Goal: Check status: Check status

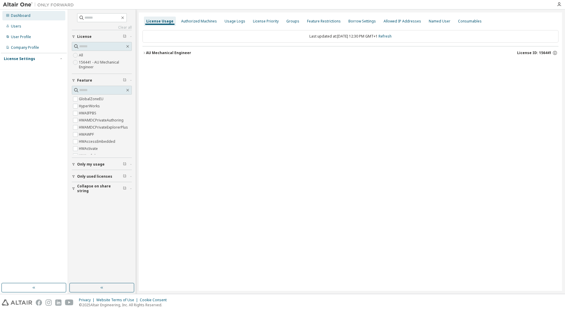
click at [26, 14] on div "Dashboard" at bounding box center [21, 15] width 20 height 5
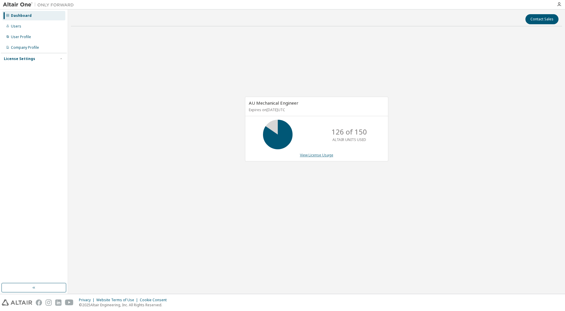
click at [316, 155] on link "View License Usage" at bounding box center [316, 155] width 33 height 5
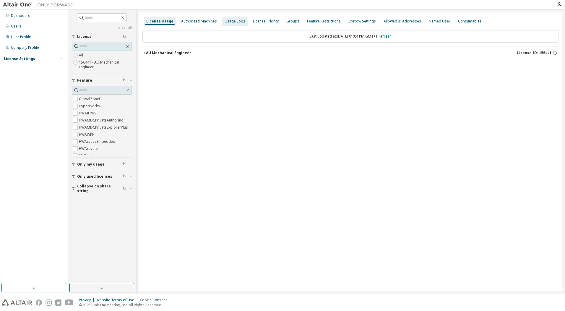
click at [237, 21] on div "Usage Logs" at bounding box center [235, 21] width 21 height 5
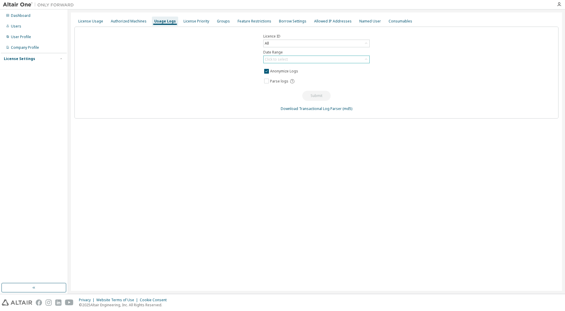
click at [278, 60] on div "Click to select" at bounding box center [276, 59] width 23 height 5
click at [534, 82] on div "Licence ID All Date Range Click to select Last 30 days Year to date Custom Date…" at bounding box center [316, 73] width 484 height 92
click at [98, 20] on div "License Usage" at bounding box center [90, 21] width 25 height 5
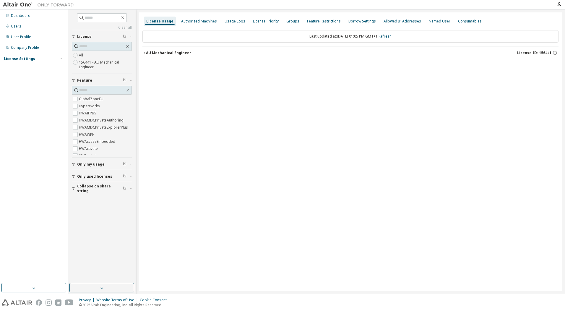
click at [93, 174] on span "Only used licenses" at bounding box center [94, 176] width 35 height 5
click at [143, 53] on icon "button" at bounding box center [144, 53] width 4 height 4
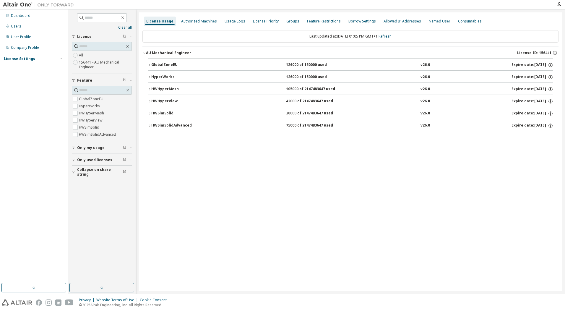
click at [151, 76] on div "HyperWorks" at bounding box center [177, 76] width 53 height 5
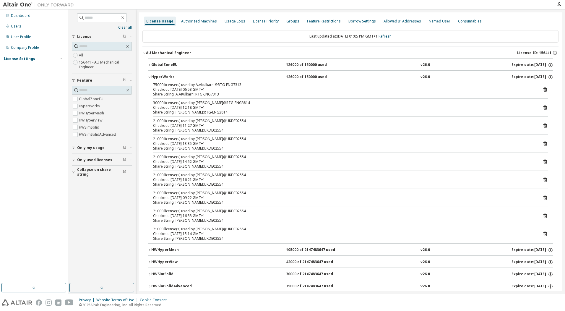
click at [150, 77] on icon "button" at bounding box center [150, 77] width 4 height 4
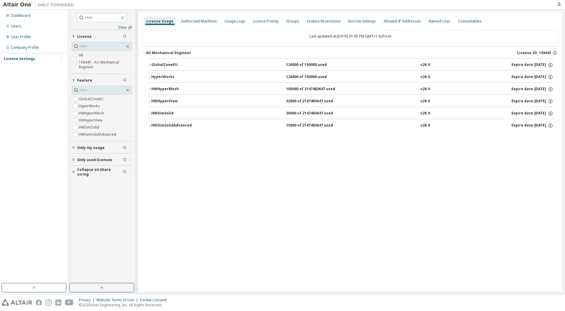
click at [150, 113] on icon "button" at bounding box center [150, 114] width 4 height 4
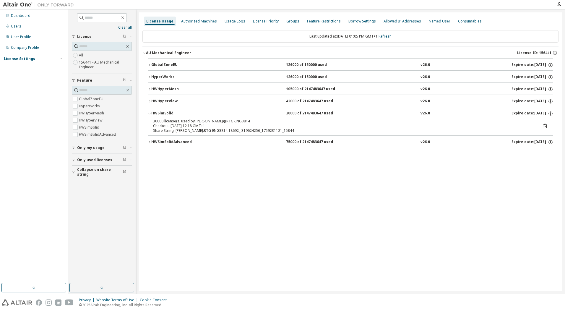
click at [151, 77] on div "HyperWorks" at bounding box center [177, 76] width 53 height 5
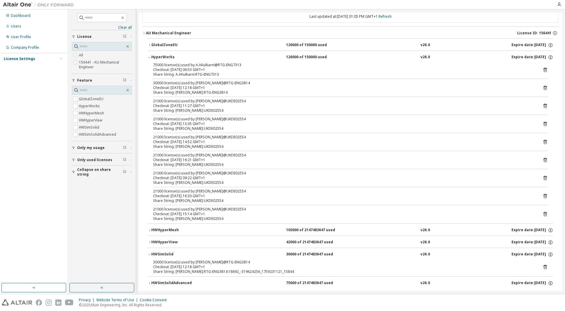
scroll to position [28, 0]
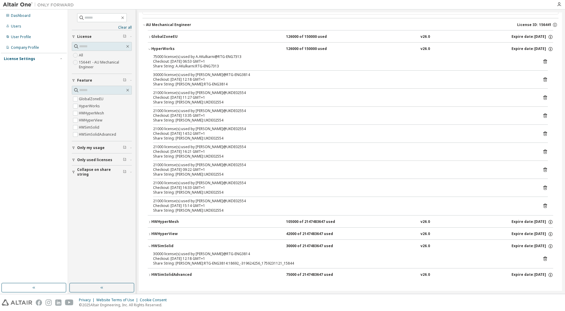
click at [150, 275] on icon "button" at bounding box center [150, 275] width 4 height 4
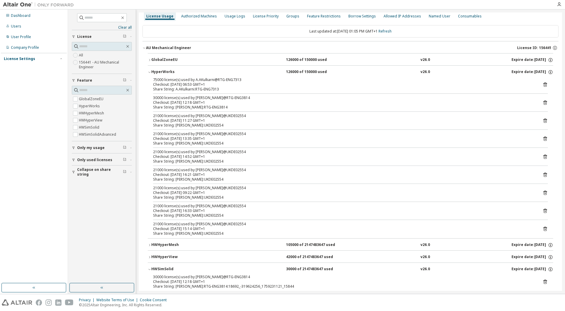
scroll to position [0, 0]
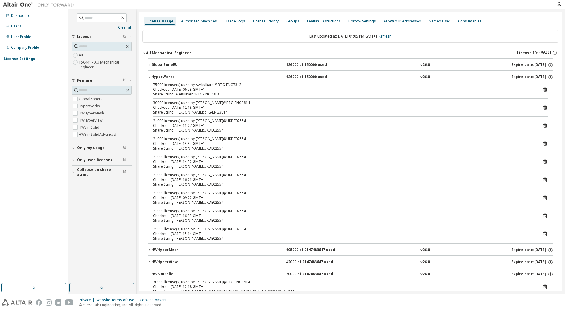
click at [165, 21] on div "License Usage" at bounding box center [159, 21] width 27 height 5
click at [204, 18] on div "Authorized Machines" at bounding box center [199, 21] width 40 height 9
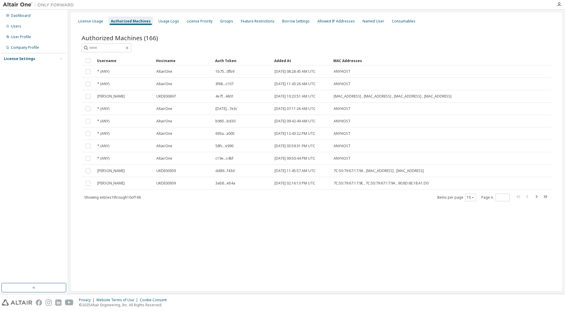
click at [140, 19] on div "Authorized Machines" at bounding box center [131, 21] width 40 height 5
click at [96, 20] on div "License Usage" at bounding box center [90, 21] width 25 height 5
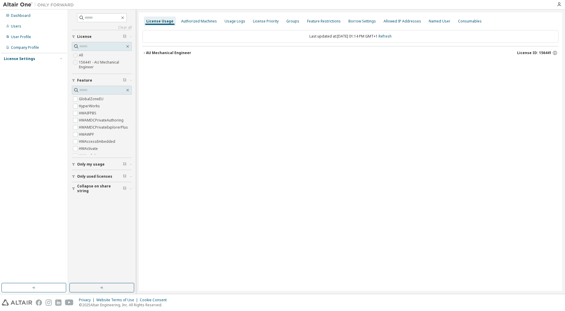
click at [154, 52] on div "AU Mechanical Engineer" at bounding box center [168, 53] width 45 height 5
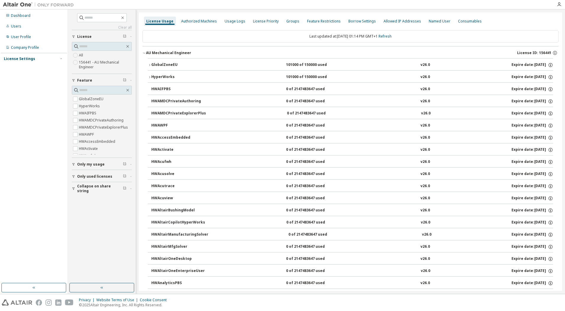
click at [164, 76] on div "HyperWorks" at bounding box center [177, 76] width 53 height 5
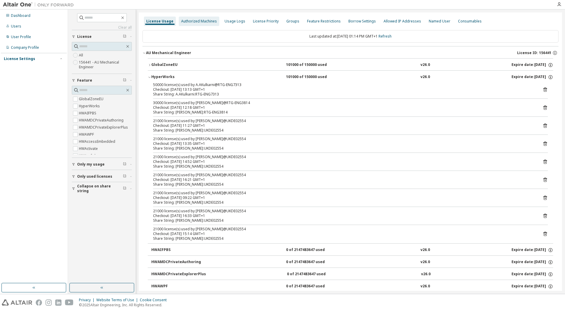
click at [205, 22] on div "Authorized Machines" at bounding box center [199, 21] width 36 height 5
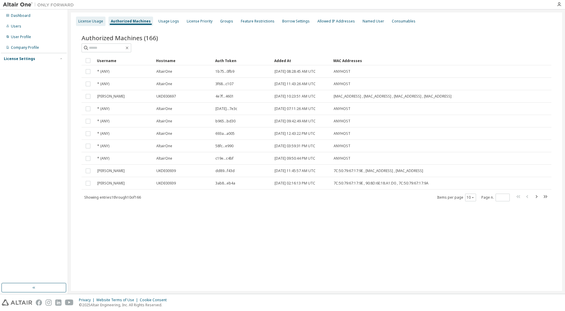
click at [82, 21] on div "License Usage" at bounding box center [90, 21] width 25 height 5
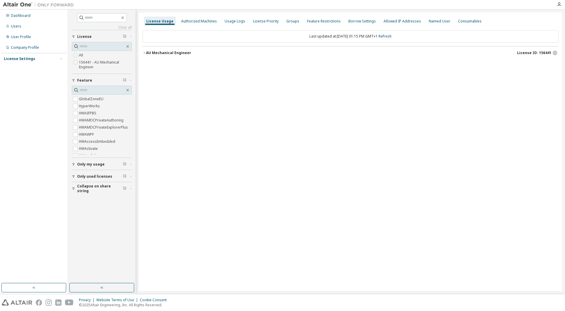
click at [161, 53] on div "AU Mechanical Engineer" at bounding box center [168, 53] width 45 height 5
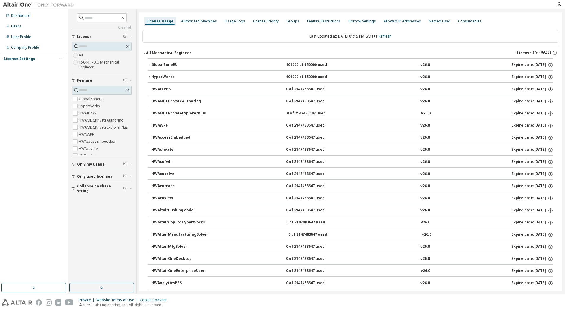
click at [158, 64] on div "GlobalZoneEU" at bounding box center [177, 64] width 53 height 5
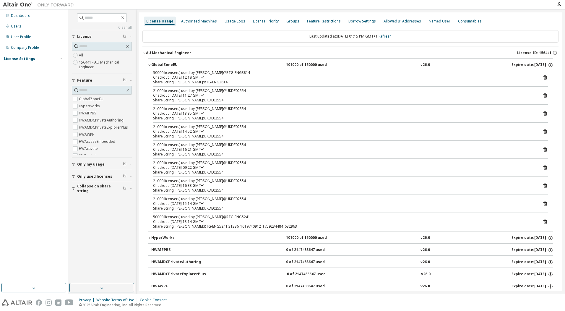
click at [149, 239] on icon "button" at bounding box center [149, 238] width 1 height 2
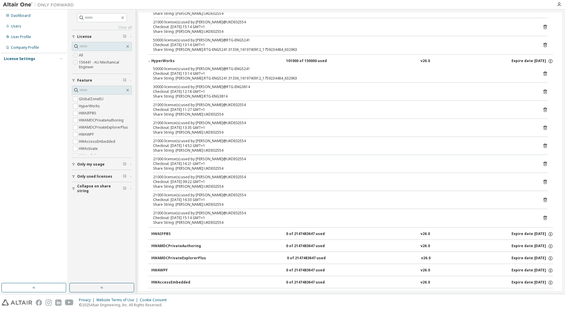
scroll to position [177, 0]
